Goal: Entertainment & Leisure: Consume media (video, audio)

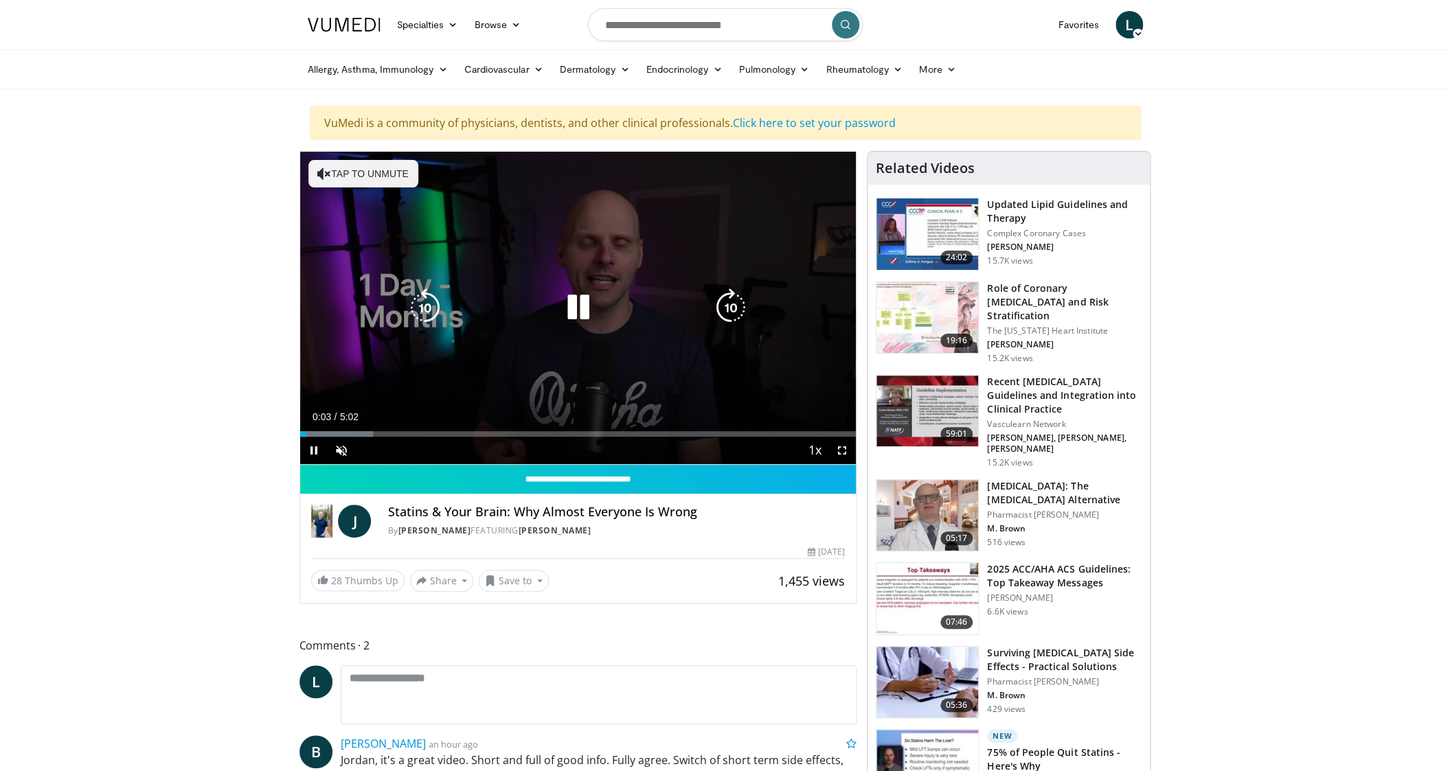
click at [378, 176] on button "Tap to unmute" at bounding box center [363, 173] width 110 height 27
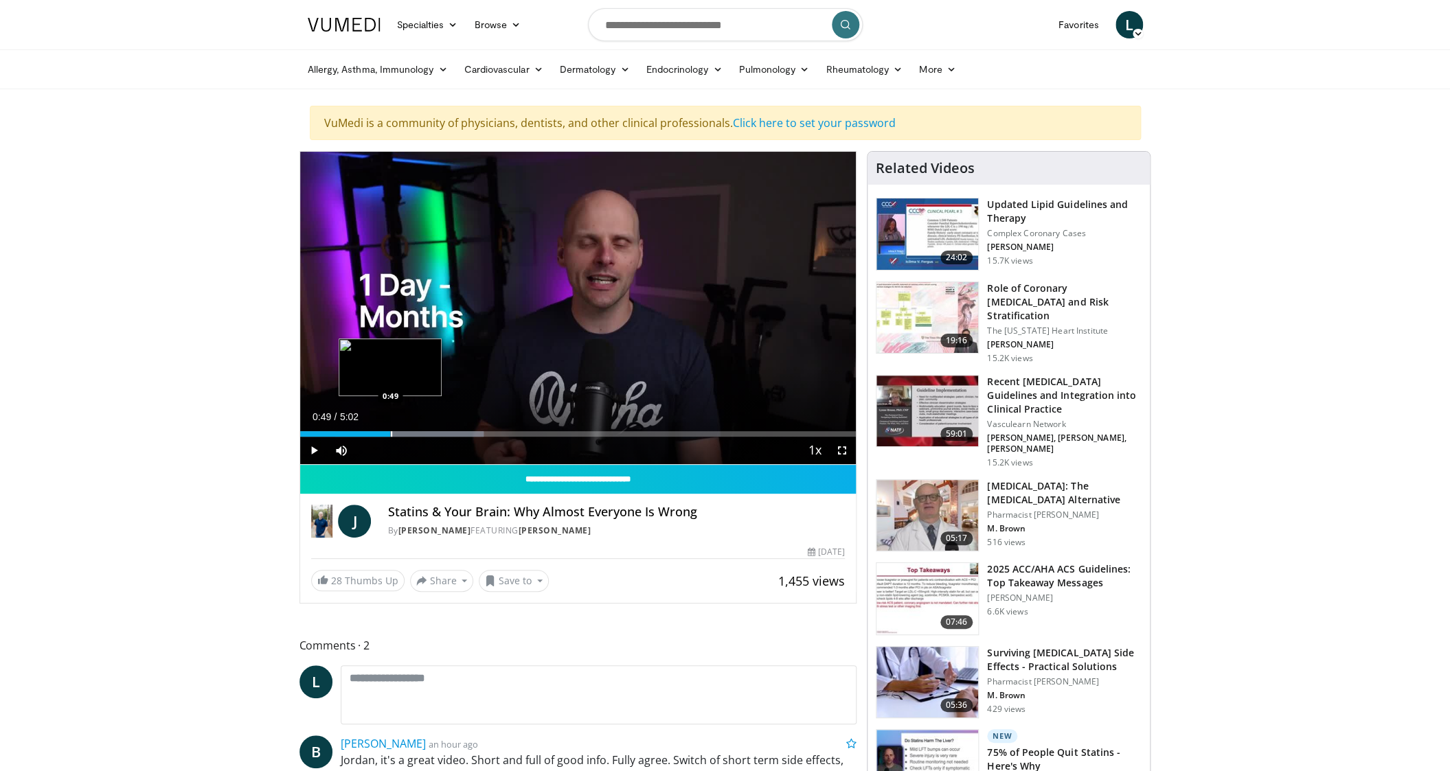
click at [391, 435] on div "Progress Bar" at bounding box center [391, 433] width 1 height 5
click at [432, 434] on div "Progress Bar" at bounding box center [432, 433] width 1 height 5
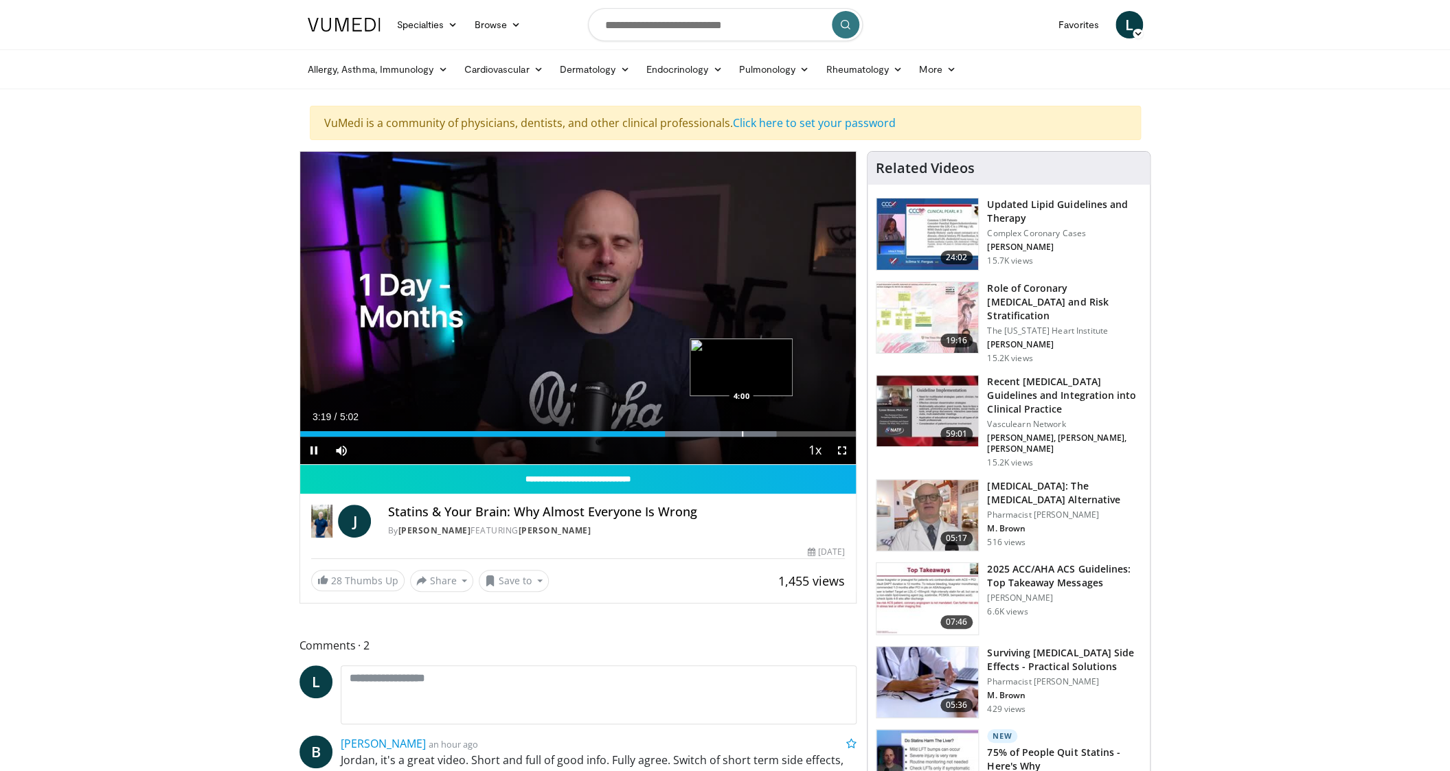
click at [742, 431] on div "Progress Bar" at bounding box center [742, 433] width 1 height 5
click at [772, 436] on div "Progress Bar" at bounding box center [772, 433] width 1 height 5
click at [787, 437] on div "Current Time 4:18 / Duration 5:02 Pause Skip Backward Skip Forward Mute Loaded …" at bounding box center [578, 450] width 556 height 27
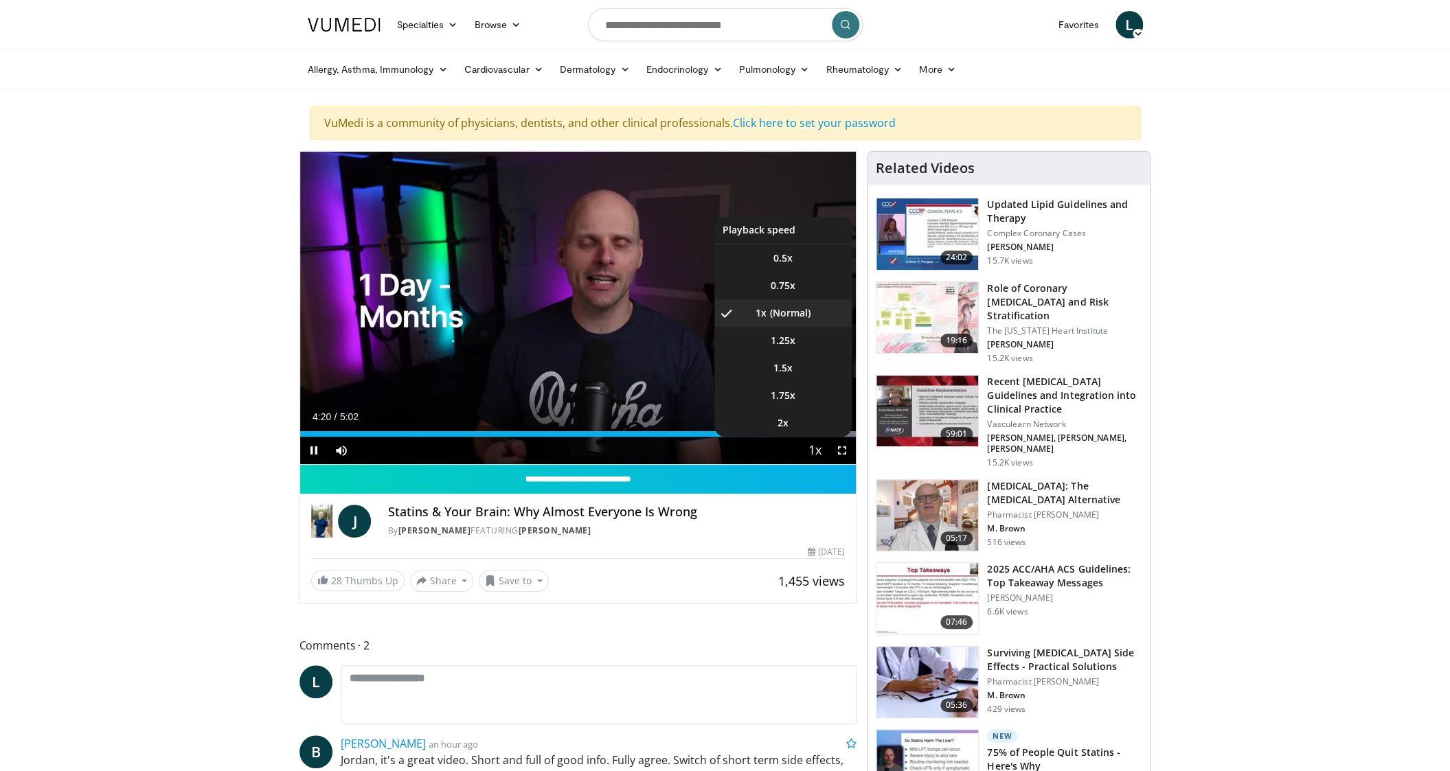
click at [806, 438] on span "Video Player" at bounding box center [814, 451] width 19 height 27
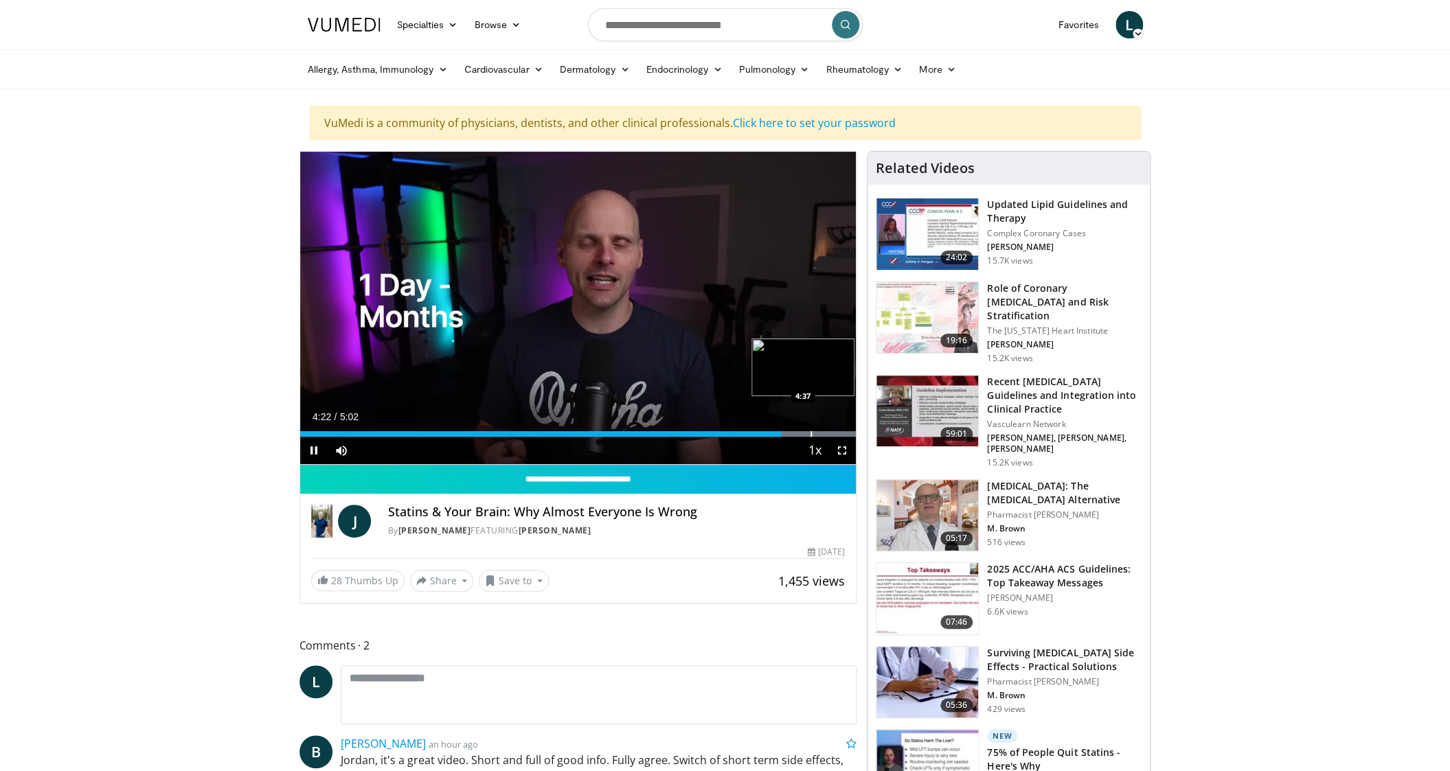
click at [810, 429] on div "Loaded : 100.00% 4:22 4:37" at bounding box center [578, 430] width 556 height 13
